Goal: Find contact information: Find contact information

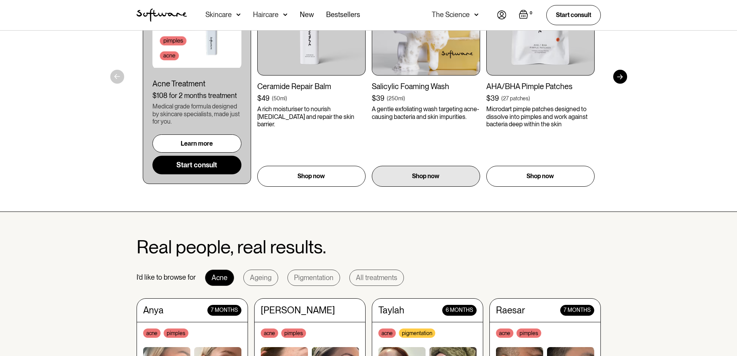
scroll to position [2196, 0]
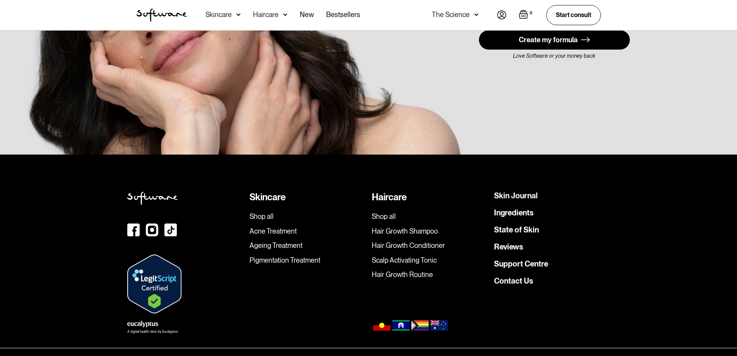
drag, startPoint x: 510, startPoint y: 264, endPoint x: 532, endPoint y: 170, distance: 96.3
click at [532, 169] on div "Skincare Shop all Acne Treatment Ageing Treatment Pigmentation Treatment Hairca…" at bounding box center [368, 262] width 737 height 217
